Goal: Task Accomplishment & Management: Manage account settings

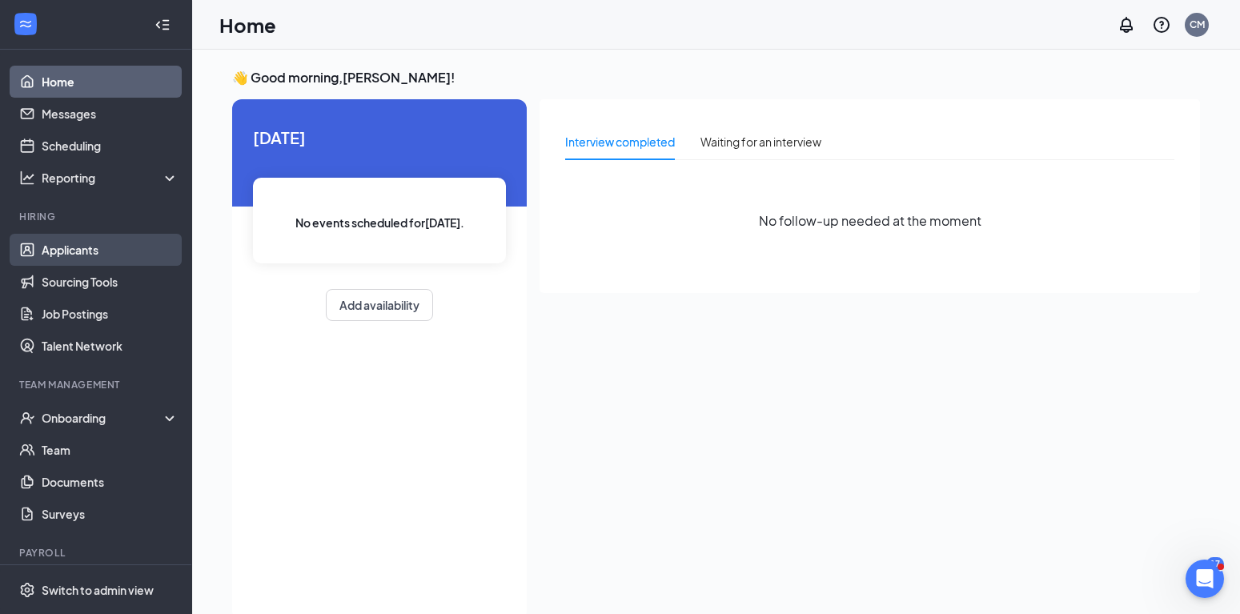
click at [75, 250] on link "Applicants" at bounding box center [110, 250] width 137 height 32
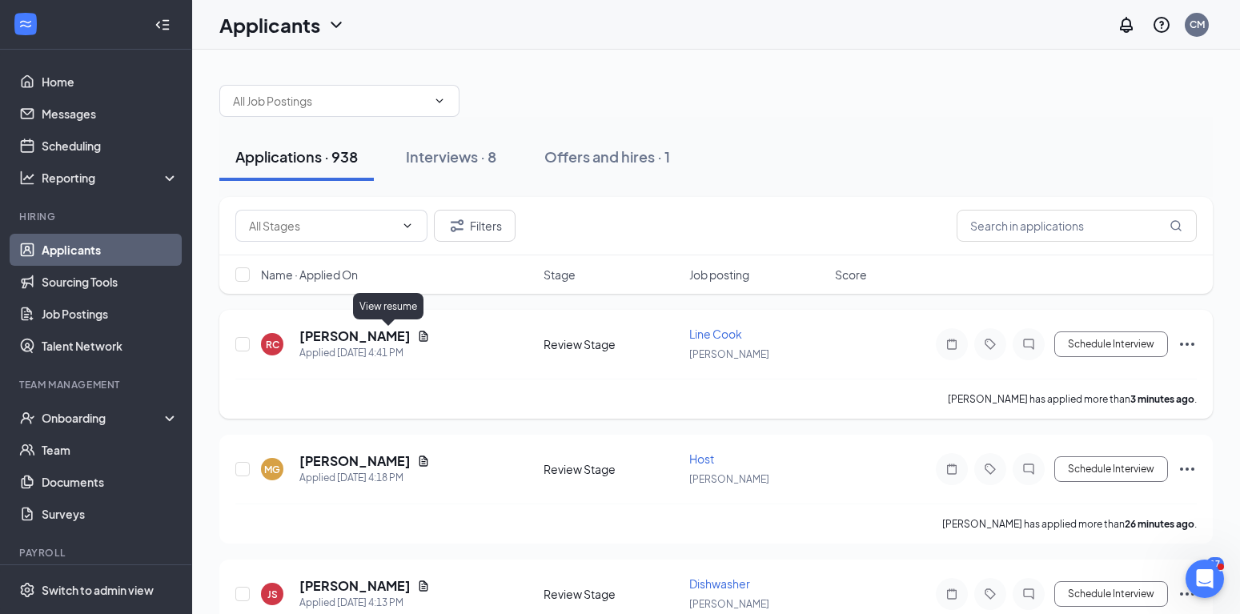
click at [417, 335] on icon "Document" at bounding box center [423, 336] width 13 height 13
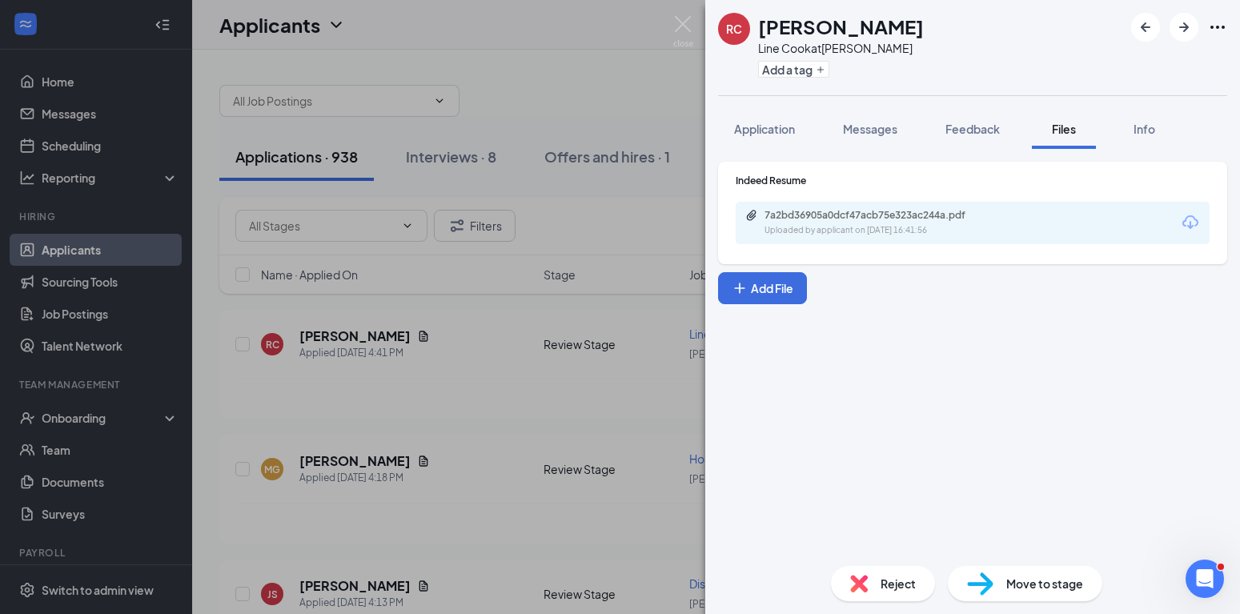
click at [801, 219] on div "7a2bd36905a0dcf47acb75e323ac244a.pdf" at bounding box center [877, 215] width 224 height 13
click at [507, 383] on div "RC Ram [PERSON_NAME] Line Cook at [GEOGRAPHIC_DATA] Add a tag Application Messa…" at bounding box center [620, 307] width 1240 height 614
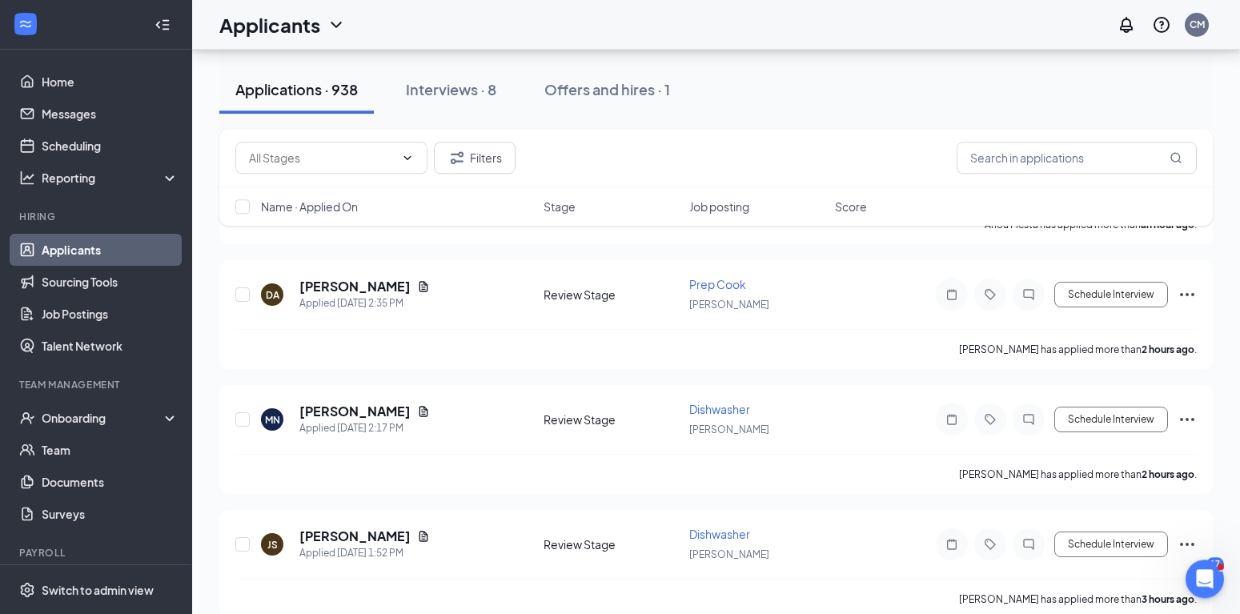
scroll to position [735, 0]
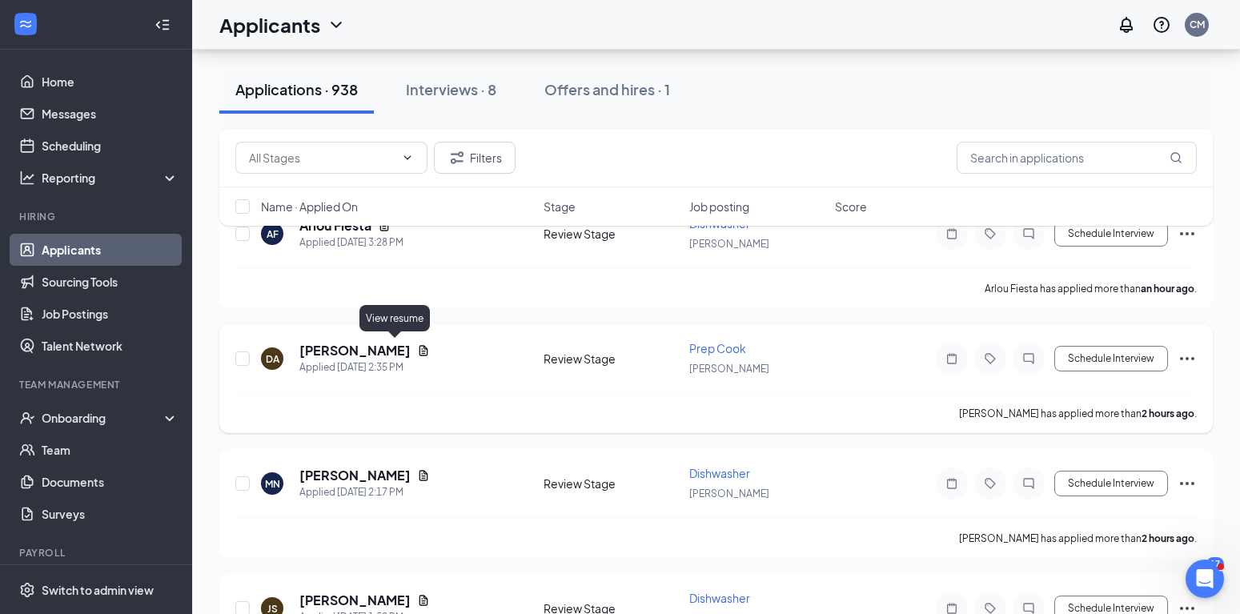
click at [417, 346] on icon "Document" at bounding box center [423, 350] width 13 height 13
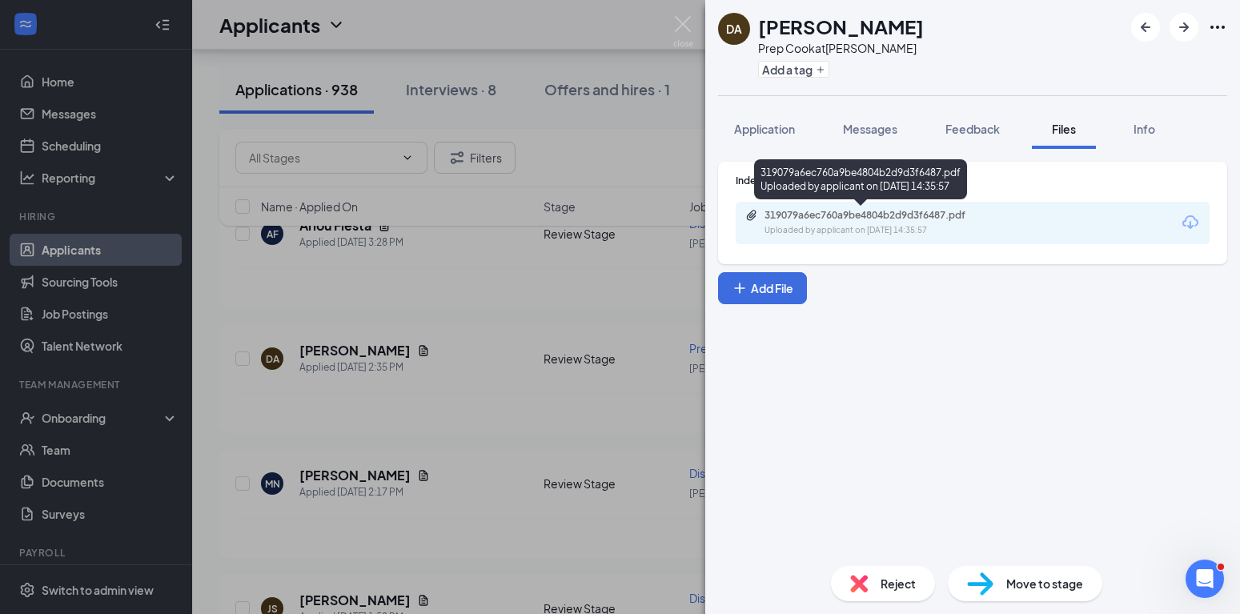
click at [835, 212] on div "319079a6ec760a9be4804b2d9d3f6487.pdf" at bounding box center [877, 215] width 224 height 13
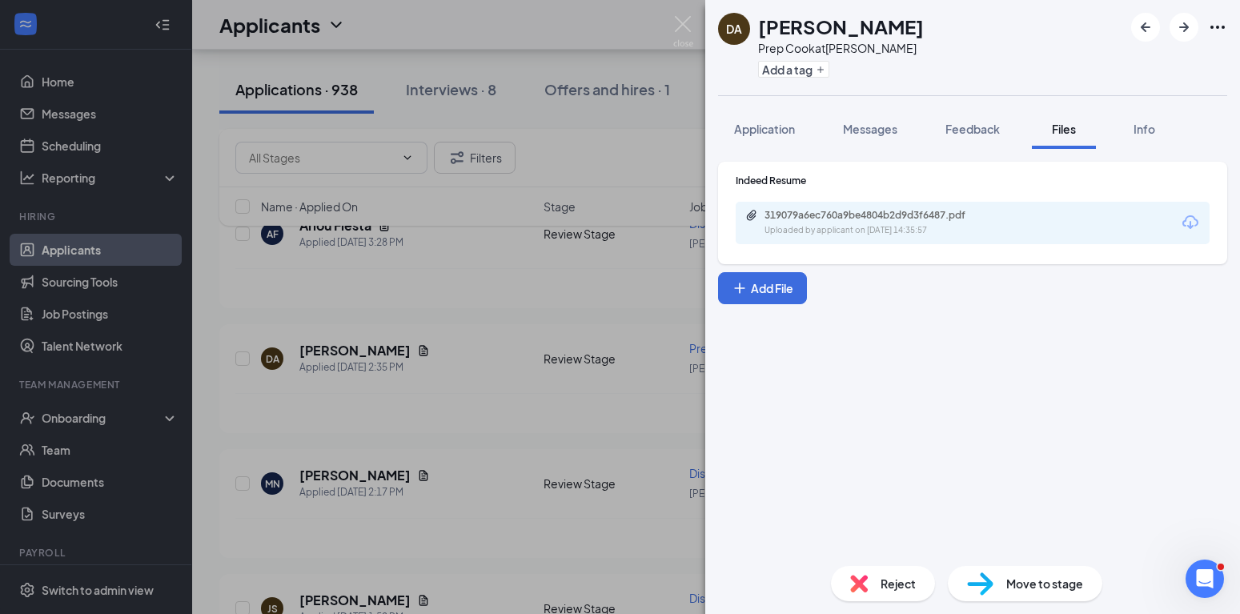
click at [520, 416] on div "DA [PERSON_NAME] Prep [PERSON_NAME] at [PERSON_NAME] Add a tag Application Mess…" at bounding box center [620, 307] width 1240 height 614
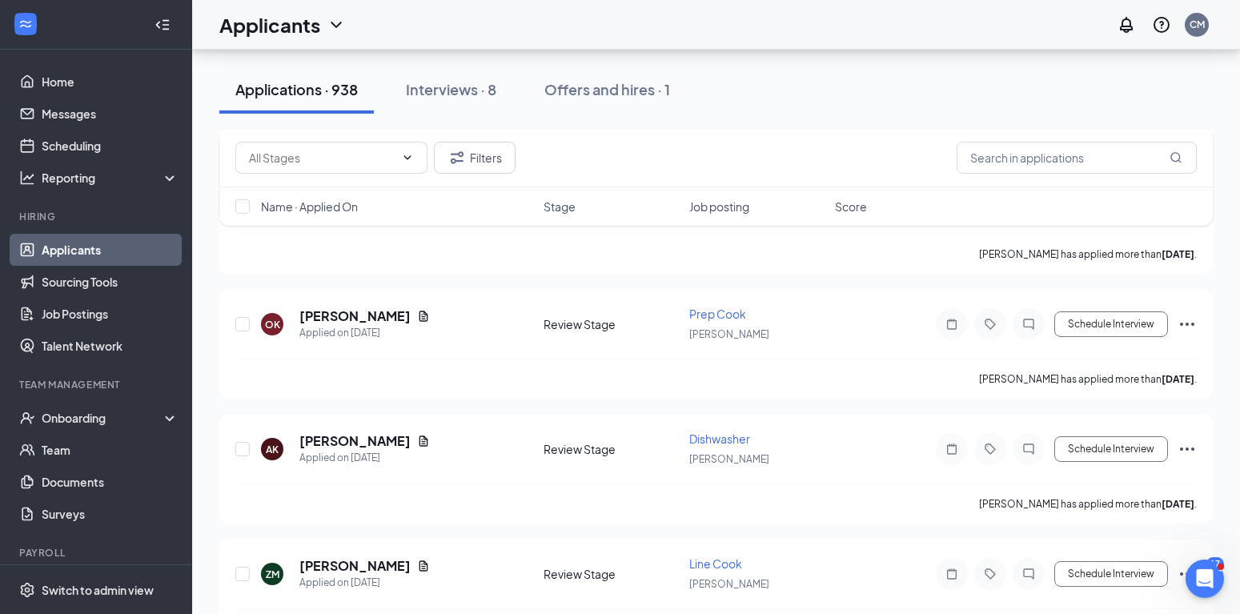
scroll to position [10289, 0]
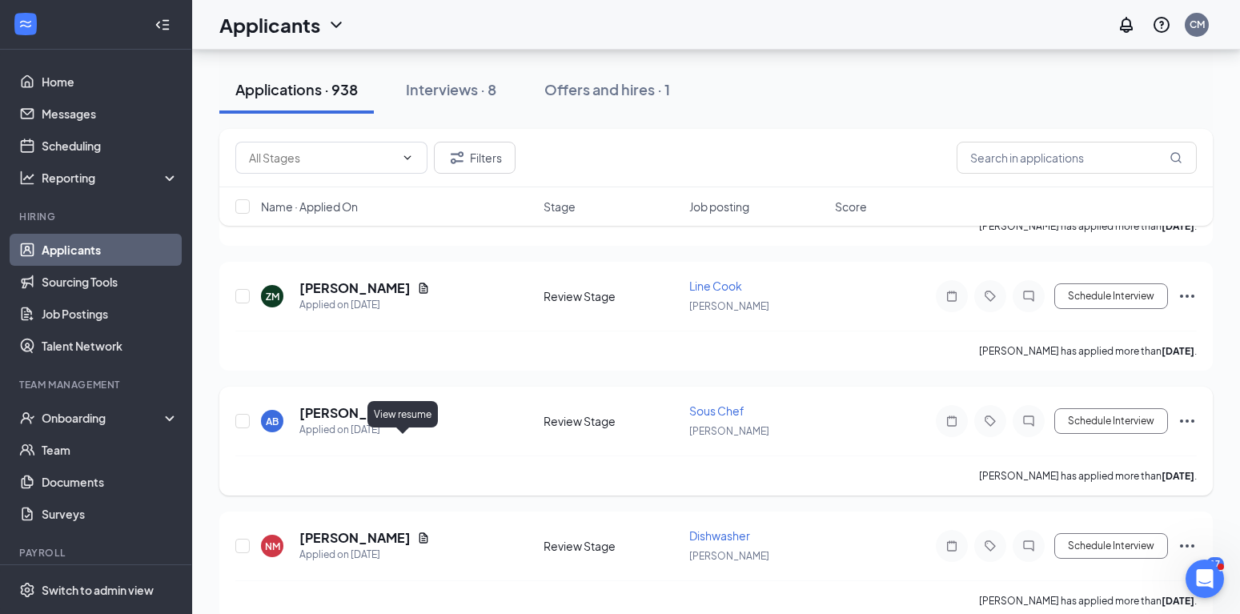
click at [420, 418] on icon "Document" at bounding box center [424, 412] width 9 height 10
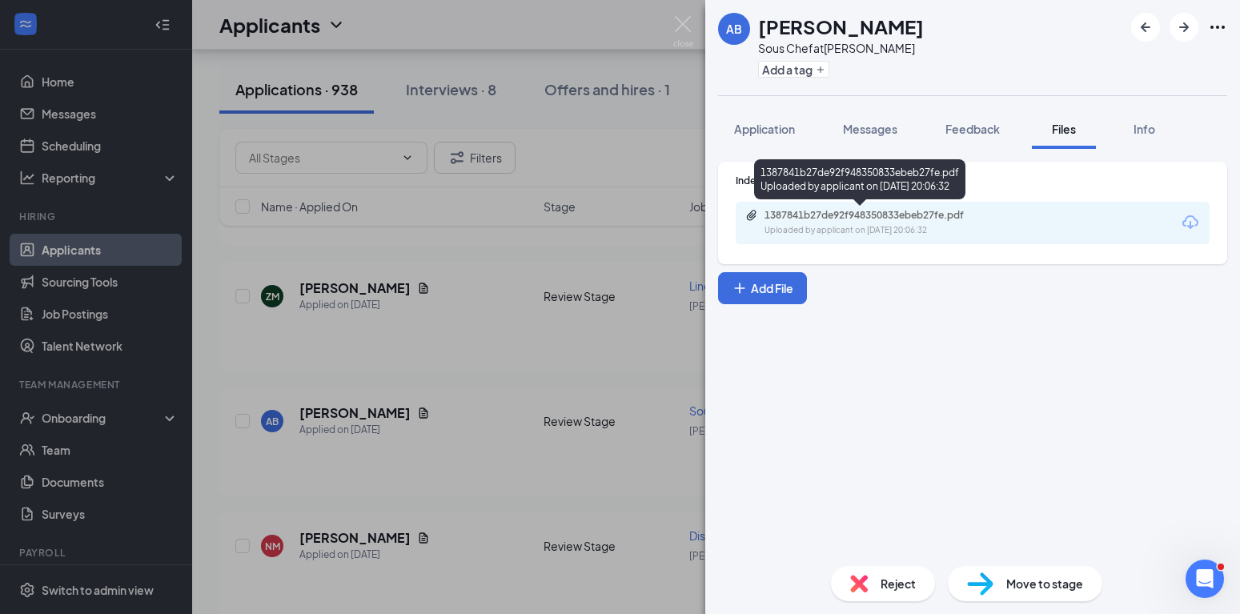
click at [978, 227] on div "Uploaded by applicant on [DATE] 20:06:32" at bounding box center [885, 230] width 240 height 13
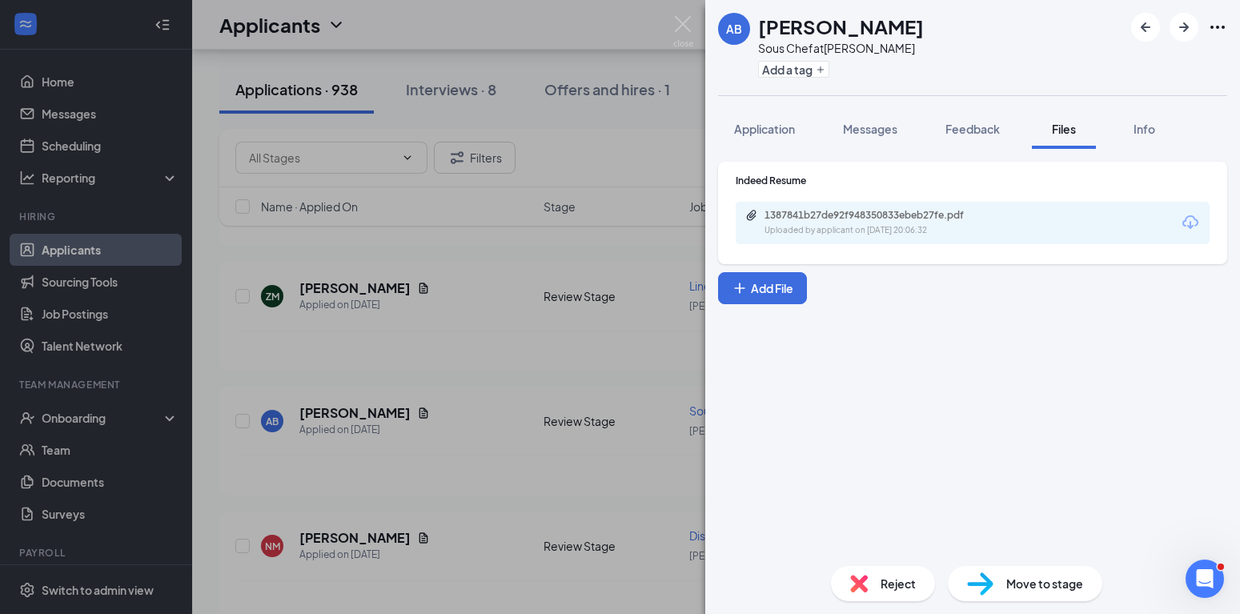
click at [466, 400] on div "AB [PERSON_NAME] Sous Chef at [PERSON_NAME] Add a tag Application Messages Feed…" at bounding box center [620, 307] width 1240 height 614
click at [479, 246] on div "[PERSON_NAME] has applied more than [DATE] ." at bounding box center [715, 226] width 961 height 40
